Goal: Task Accomplishment & Management: Use online tool/utility

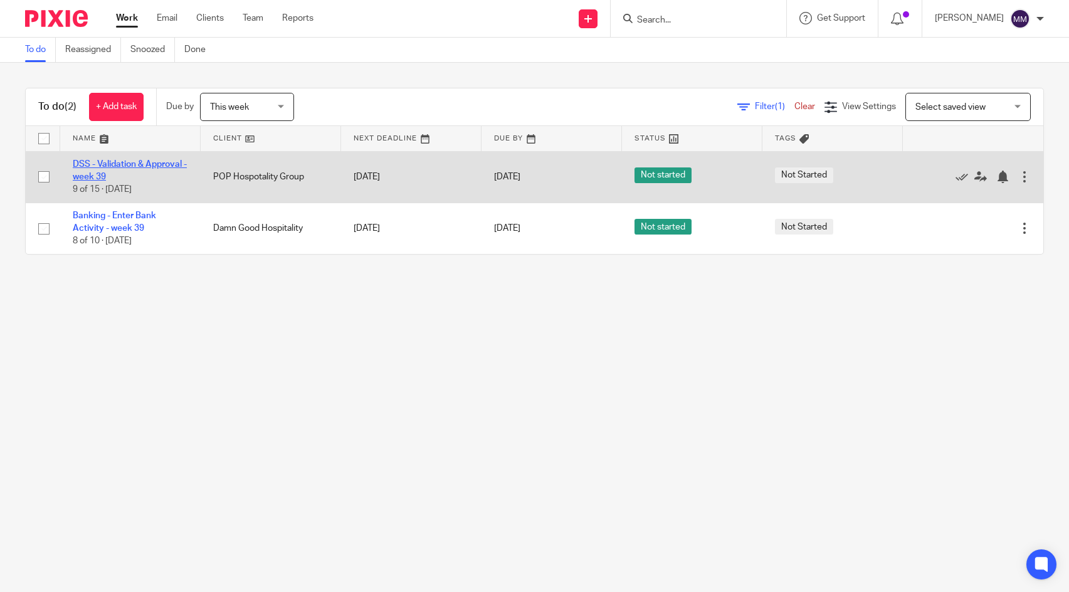
click at [128, 163] on link "DSS - Validation & Approval - week 39" at bounding box center [130, 170] width 114 height 21
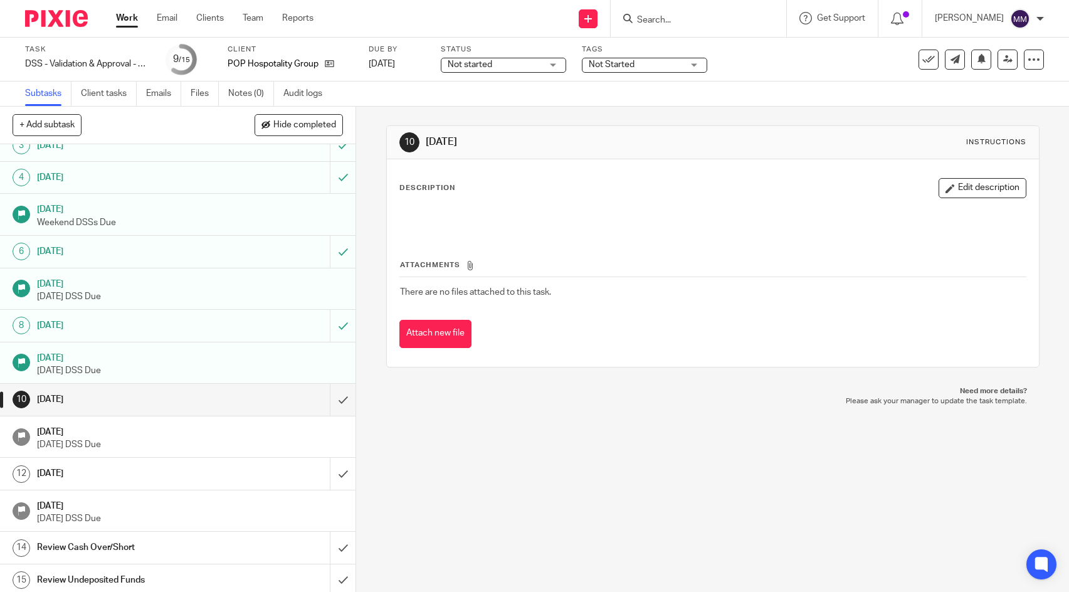
scroll to position [83, 0]
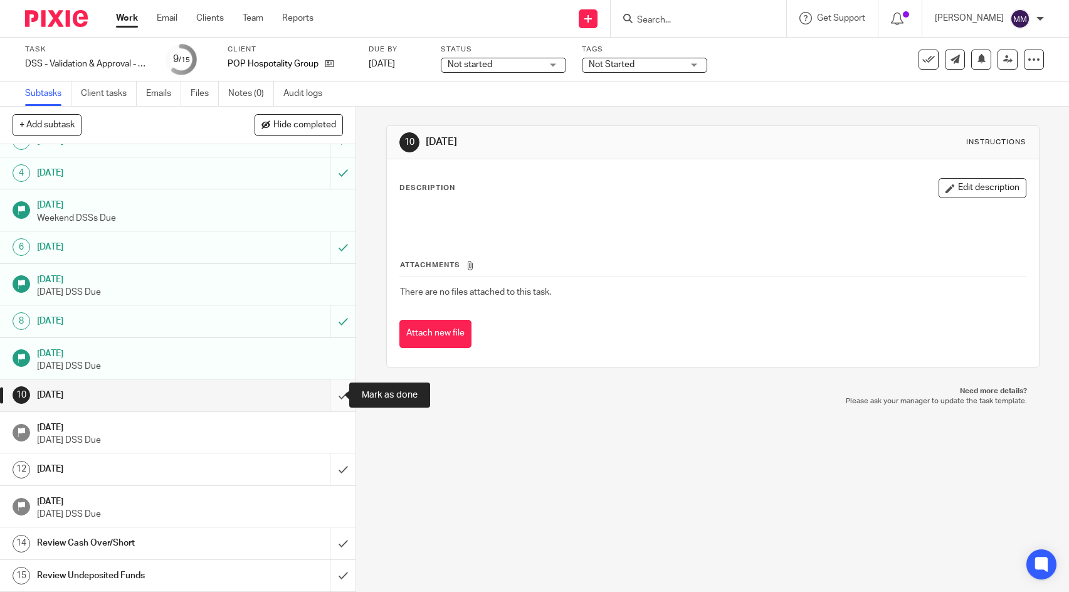
click at [330, 396] on input "submit" at bounding box center [178, 394] width 356 height 31
